Goal: Information Seeking & Learning: Check status

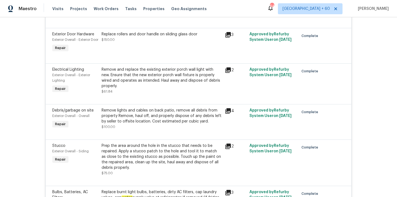
scroll to position [1118, 0]
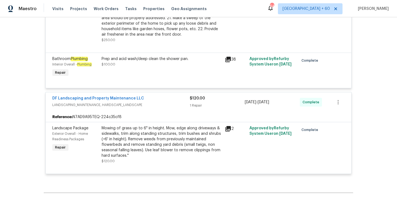
click at [183, 144] on div "Mowing of grass up to 6" in height. Mow, edge along driveways & sidewalks, trim…" at bounding box center [161, 141] width 120 height 33
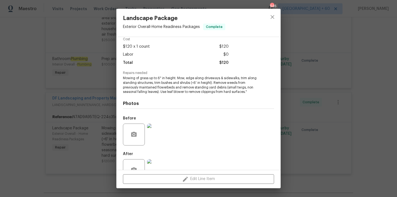
scroll to position [45, 0]
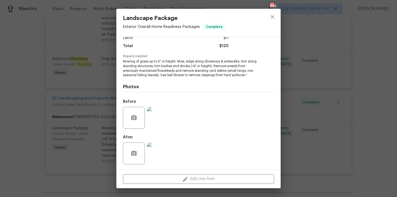
click at [162, 122] on img at bounding box center [158, 118] width 22 height 22
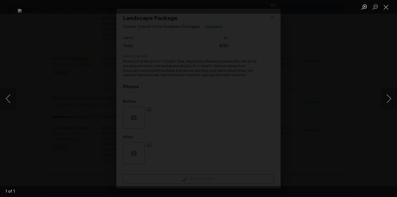
click at [364, 67] on div "Lightbox" at bounding box center [198, 98] width 397 height 197
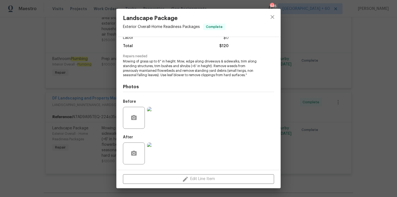
click at [56, 114] on div "Landscape Package Exterior Overall - Home Readiness Packages Complete Vendor DF…" at bounding box center [198, 98] width 397 height 197
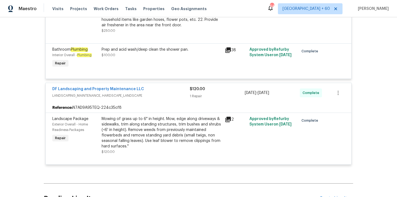
scroll to position [1171, 0]
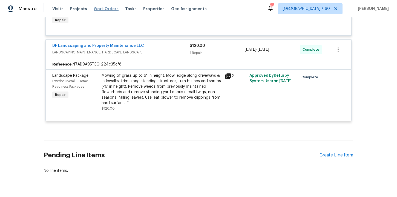
click at [106, 9] on span "Work Orders" at bounding box center [106, 8] width 25 height 5
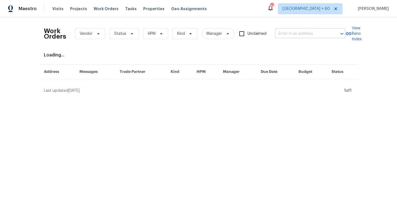
click at [289, 35] on input "text" at bounding box center [302, 34] width 55 height 8
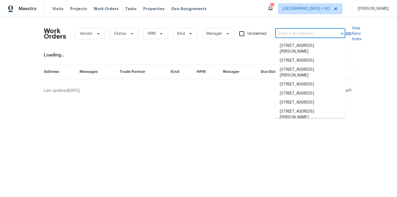
paste input "[STREET_ADDRESS][PERSON_NAME]"
type input "[STREET_ADDRESS][PERSON_NAME]"
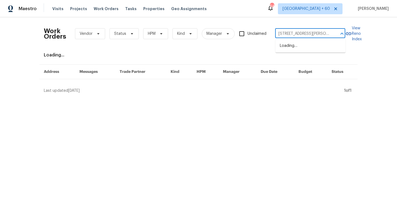
scroll to position [0, 27]
click at [297, 49] on li "[STREET_ADDRESS]" at bounding box center [310, 45] width 70 height 9
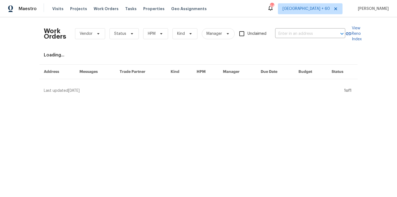
type input "[STREET_ADDRESS]"
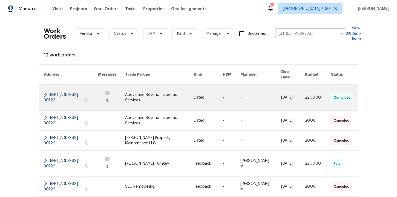
click at [62, 87] on link at bounding box center [71, 98] width 54 height 26
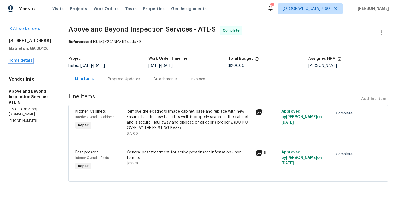
click at [25, 60] on link "Home details" at bounding box center [21, 61] width 24 height 4
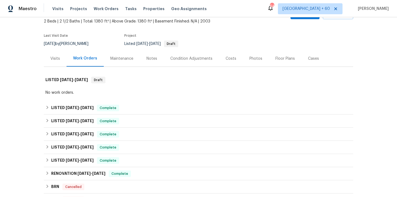
scroll to position [33, 0]
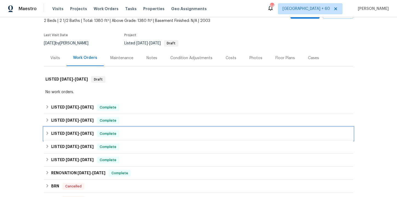
click at [135, 131] on div "LISTED [DATE] - [DATE] Complete" at bounding box center [198, 133] width 306 height 7
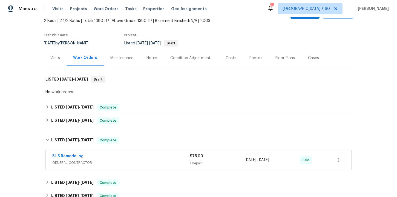
click at [137, 158] on div "5J’S Remodeling" at bounding box center [120, 156] width 137 height 7
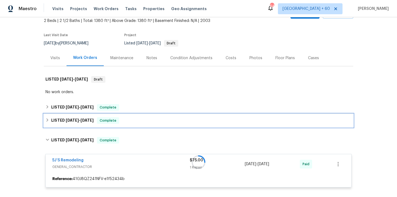
click at [139, 118] on div "LISTED [DATE] - [DATE] Complete" at bounding box center [198, 120] width 306 height 7
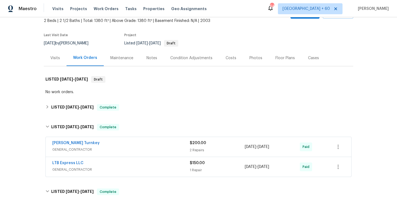
click at [142, 164] on div "LTB Express LLC" at bounding box center [120, 163] width 137 height 7
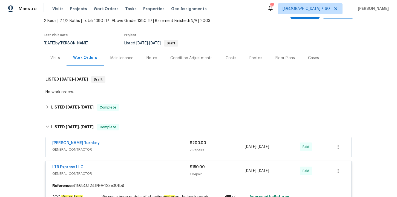
click at [142, 143] on div "[PERSON_NAME] Turnkey" at bounding box center [120, 143] width 137 height 7
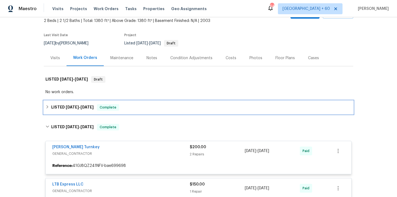
click at [143, 110] on div "LISTED [DATE] - [DATE] Complete" at bounding box center [198, 107] width 306 height 7
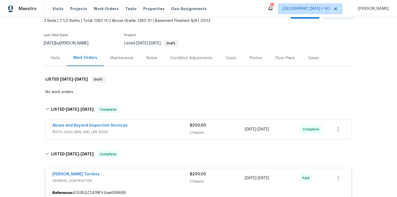
click at [143, 133] on span "PESTS, HVAC, BRN_AND_LRR, ROOF" at bounding box center [120, 131] width 137 height 5
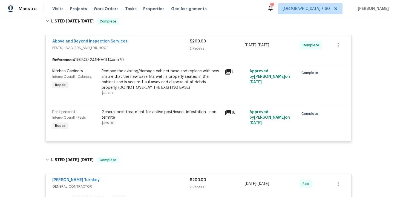
scroll to position [121, 0]
click at [102, 10] on span "Work Orders" at bounding box center [106, 8] width 25 height 5
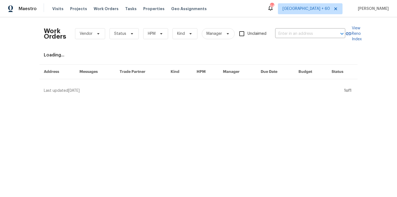
click at [281, 39] on div "Work Orders Vendor Status HPM Kind Manager Unclaimed ​" at bounding box center [194, 34] width 301 height 24
click at [282, 36] on input "text" at bounding box center [302, 34] width 55 height 8
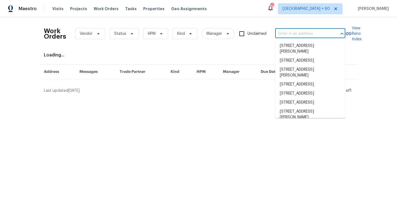
paste input "[STREET_ADDRESS][PERSON_NAME][PERSON_NAME]"
type input "[STREET_ADDRESS][PERSON_NAME][PERSON_NAME]"
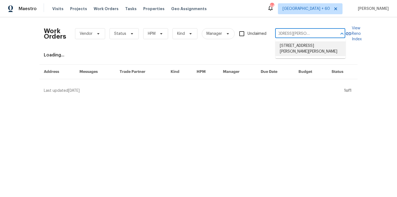
click at [298, 52] on li "[STREET_ADDRESS][PERSON_NAME][PERSON_NAME]" at bounding box center [310, 48] width 70 height 15
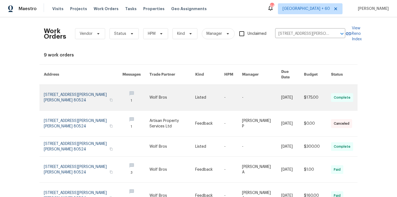
click at [63, 86] on link at bounding box center [83, 98] width 78 height 26
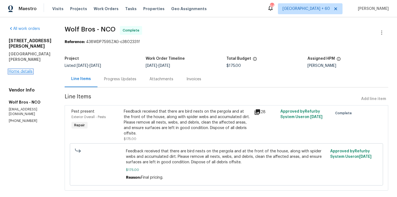
click at [21, 69] on link "Home details" at bounding box center [21, 71] width 24 height 4
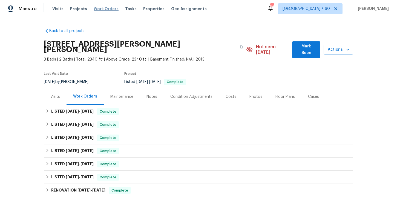
click at [104, 10] on span "Work Orders" at bounding box center [106, 8] width 25 height 5
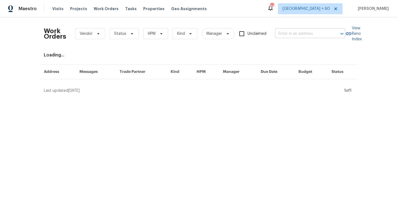
click at [284, 33] on input "text" at bounding box center [302, 34] width 55 height 8
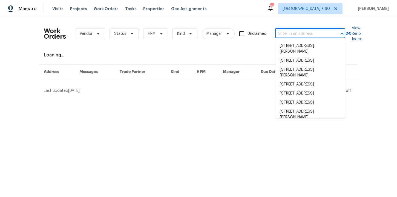
paste input "[STREET_ADDRESS]"
type input "[STREET_ADDRESS]"
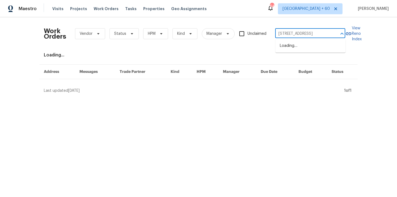
scroll to position [0, 16]
click at [295, 49] on li "[STREET_ADDRESS]" at bounding box center [310, 45] width 70 height 9
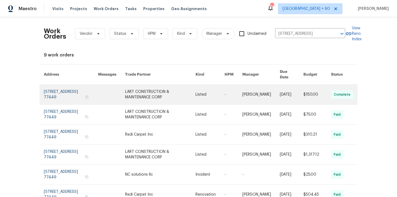
click at [66, 90] on link at bounding box center [71, 95] width 54 height 20
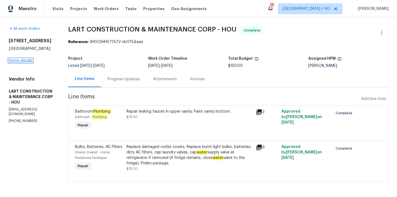
click at [29, 61] on link "Home details" at bounding box center [21, 61] width 24 height 4
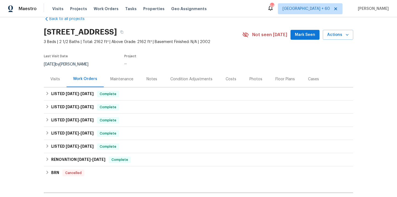
scroll to position [15, 0]
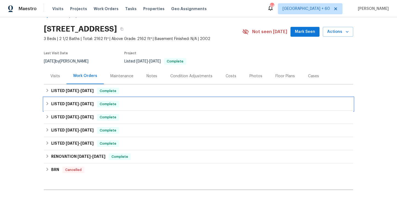
click at [140, 102] on div "LISTED [DATE] - [DATE] Complete" at bounding box center [198, 104] width 306 height 7
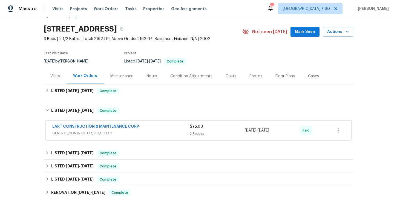
click at [145, 136] on div "LART CONSTRUCTION & MAINTENANCE CORP GENERAL_CONTRACTOR, OD_SELECT" at bounding box center [120, 130] width 137 height 13
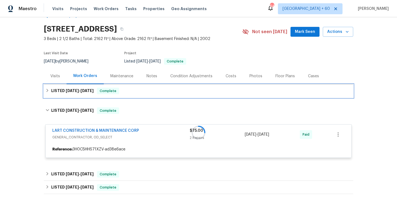
click at [145, 92] on div "LISTED [DATE] - [DATE] Complete" at bounding box center [198, 91] width 306 height 7
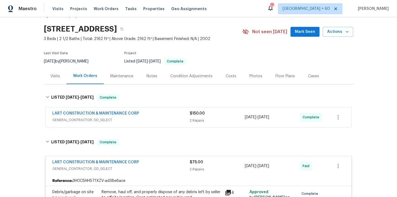
click at [151, 116] on div "LART CONSTRUCTION & MAINTENANCE CORP" at bounding box center [120, 113] width 137 height 7
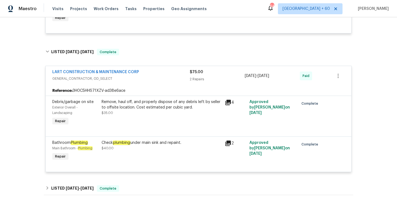
scroll to position [270, 0]
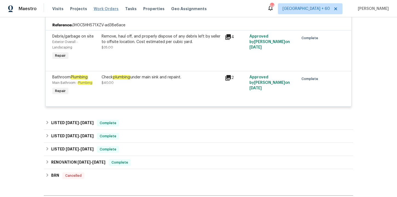
click at [96, 8] on span "Work Orders" at bounding box center [106, 8] width 25 height 5
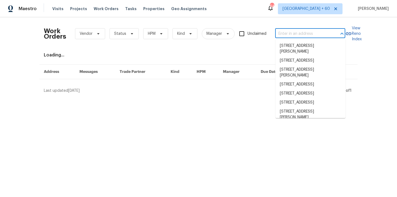
click at [289, 37] on input "text" at bounding box center [302, 34] width 55 height 8
paste input "[STREET_ADDRESS][PERSON_NAME]"
type input "[STREET_ADDRESS][PERSON_NAME]"
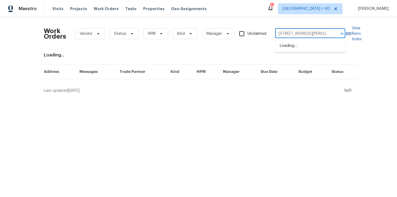
scroll to position [0, 21]
click at [300, 47] on li "[STREET_ADDRESS][PERSON_NAME]" at bounding box center [310, 48] width 70 height 15
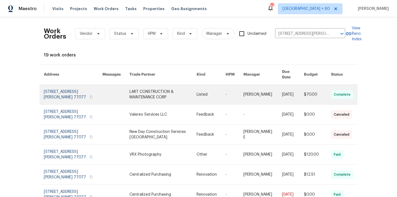
click at [66, 85] on link at bounding box center [73, 95] width 59 height 20
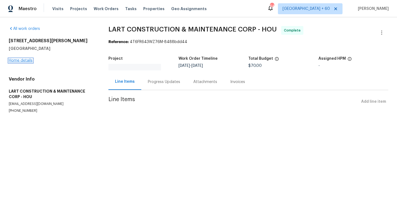
click at [24, 62] on link "Home details" at bounding box center [21, 61] width 24 height 4
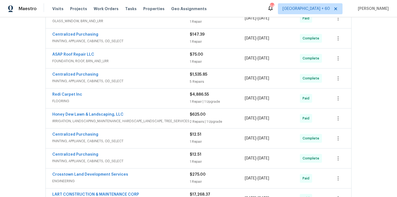
scroll to position [245, 0]
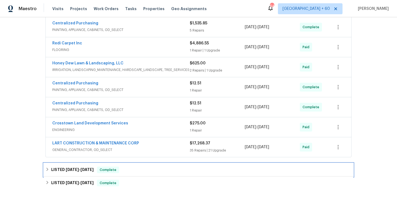
click at [128, 170] on div "LISTED [DATE] - [DATE] Complete" at bounding box center [198, 169] width 306 height 7
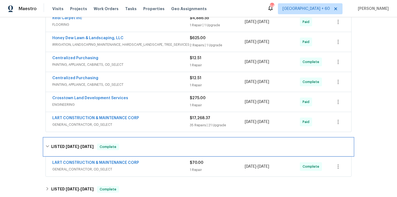
scroll to position [293, 0]
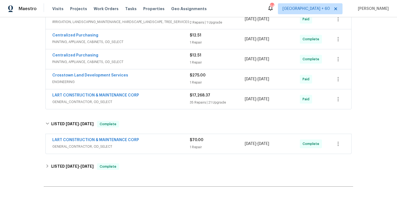
click at [153, 141] on div "LART CONSTRUCTION & MAINTENANCE CORP" at bounding box center [120, 140] width 137 height 7
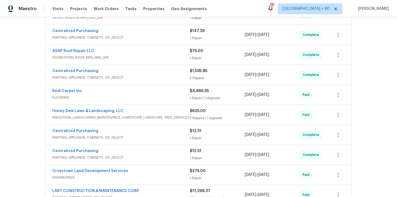
scroll to position [190, 0]
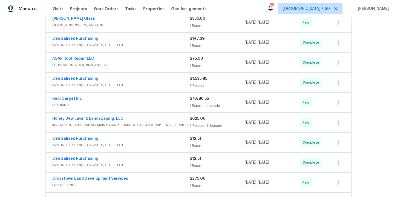
click at [158, 103] on span "FLOORING" at bounding box center [120, 104] width 137 height 5
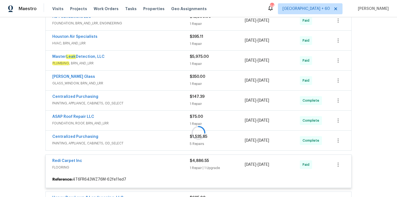
scroll to position [124, 0]
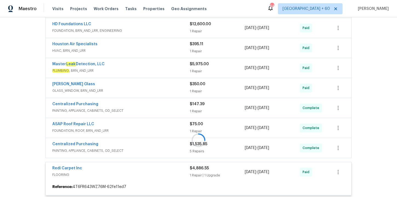
click at [156, 70] on div at bounding box center [198, 139] width 309 height 321
click at [152, 67] on div "Master Leak Detection, LLC" at bounding box center [120, 64] width 137 height 7
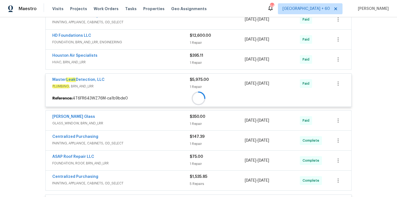
scroll to position [97, 0]
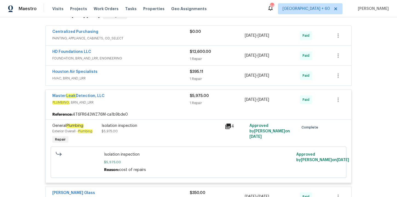
click at [151, 57] on span "FOUNDATION, BRN_AND_LRR, ENGINEERING" at bounding box center [120, 58] width 137 height 5
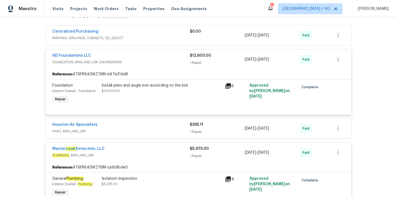
scroll to position [27, 0]
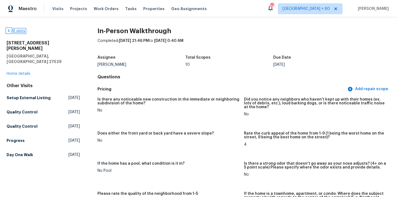
click at [21, 32] on link "All visits" at bounding box center [16, 31] width 19 height 4
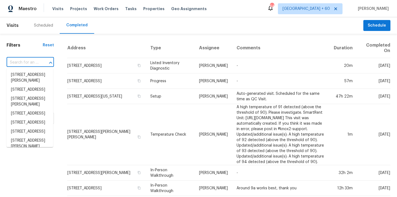
click at [33, 62] on input "text" at bounding box center [23, 62] width 32 height 8
paste input "2409 N 125th Dr Avondale, AZ 85392"
type input "2409 N 125th Dr Avondale, AZ 85392"
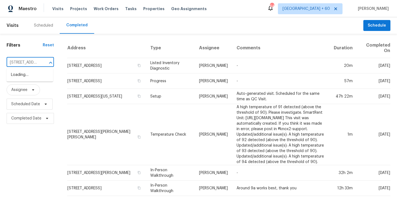
scroll to position [0, 37]
click at [34, 79] on li "[STREET_ADDRESS]" at bounding box center [30, 74] width 46 height 9
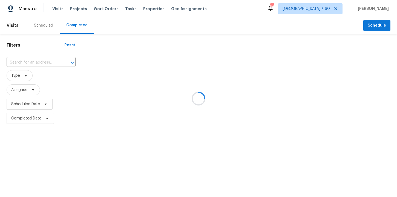
type input "[STREET_ADDRESS]"
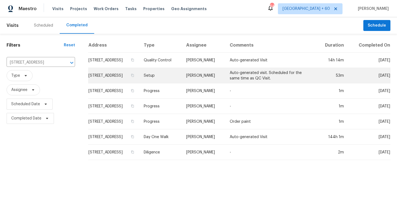
click at [182, 80] on td "Setup" at bounding box center [160, 75] width 42 height 15
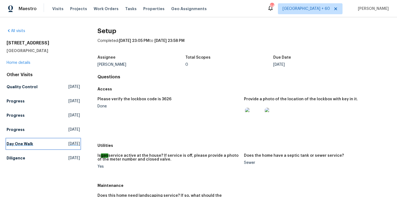
click at [17, 143] on h5 "Day One Walk" at bounding box center [20, 143] width 27 height 5
